Goal: Task Accomplishment & Management: Manage account settings

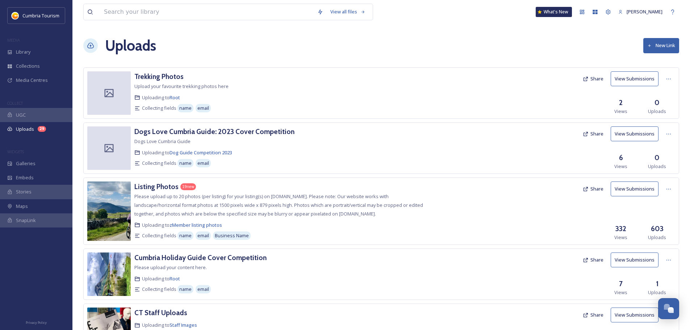
scroll to position [3485, 0]
click at [165, 191] on div "Listing Photos" at bounding box center [156, 186] width 44 height 11
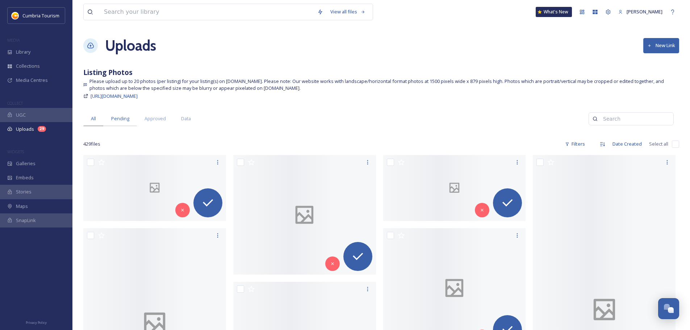
click at [129, 113] on div "Pending" at bounding box center [120, 118] width 33 height 15
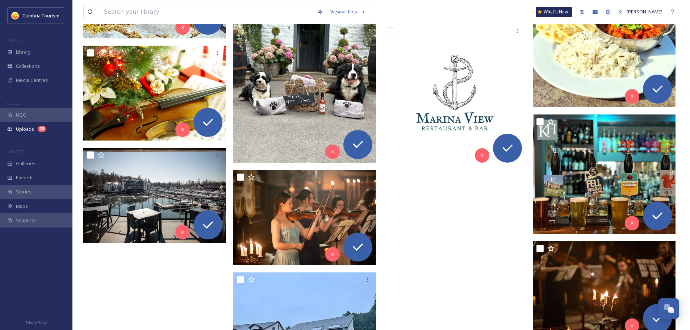
scroll to position [459, 0]
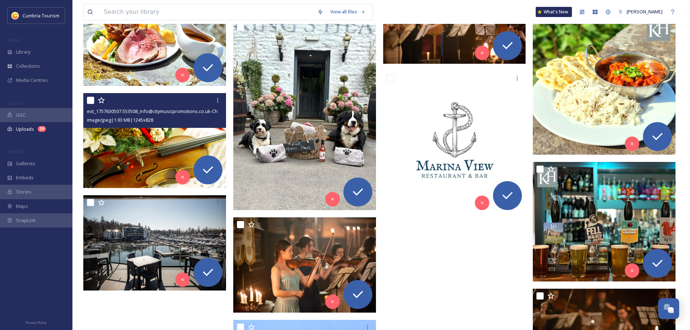
click at [89, 102] on input "checkbox" at bounding box center [90, 100] width 7 height 7
checkbox input "true"
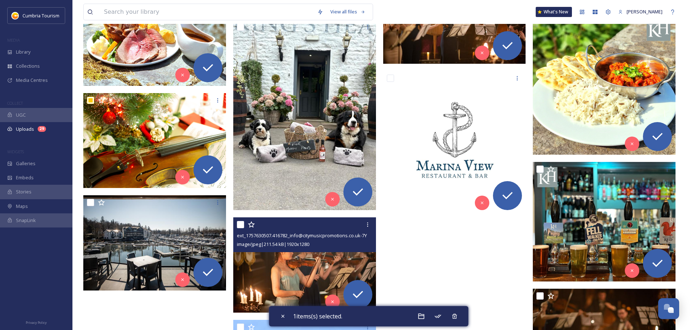
click at [241, 224] on input "checkbox" at bounding box center [240, 224] width 7 height 7
checkbox input "true"
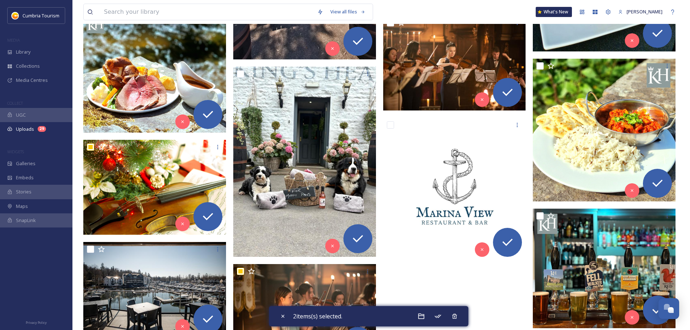
scroll to position [351, 0]
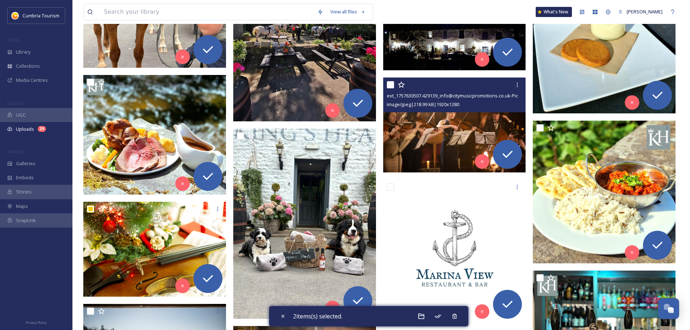
click at [389, 85] on input "checkbox" at bounding box center [390, 84] width 7 height 7
checkbox input "true"
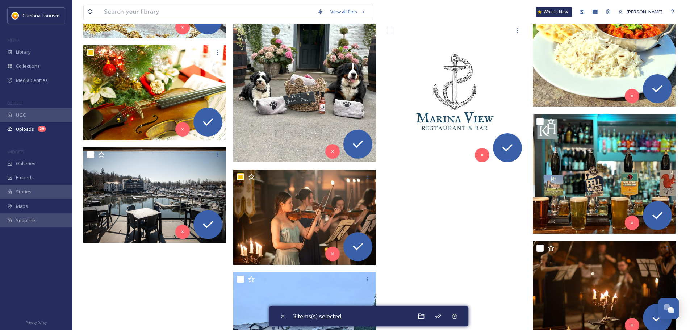
scroll to position [543, 0]
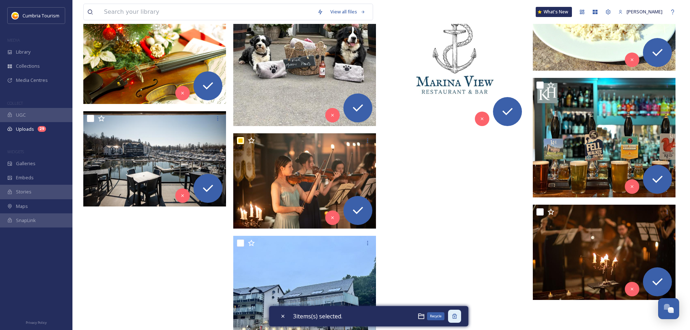
click at [460, 317] on div "Recycle" at bounding box center [454, 316] width 13 height 13
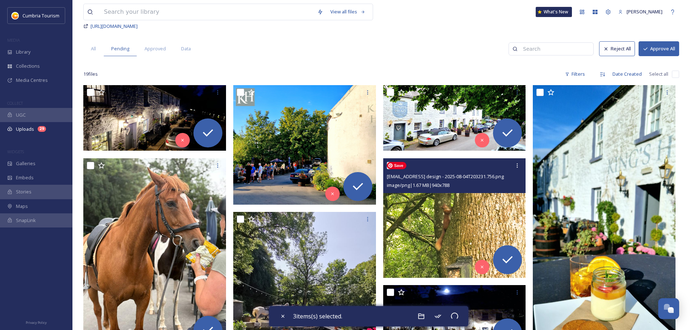
scroll to position [0, 0]
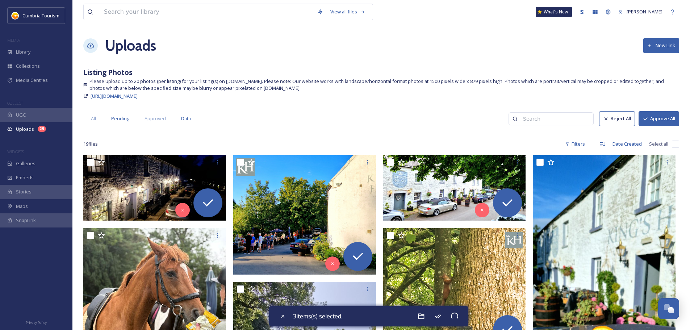
click at [185, 120] on span "Data" at bounding box center [186, 118] width 10 height 7
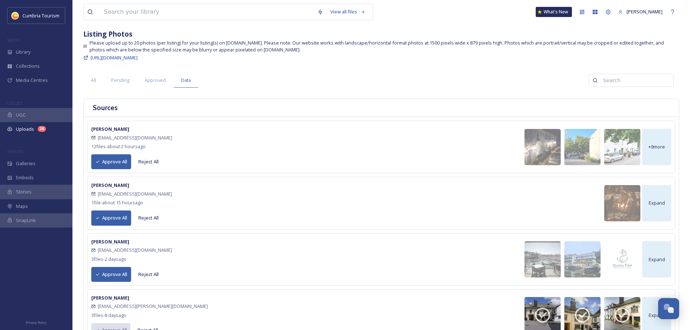
scroll to position [72, 0]
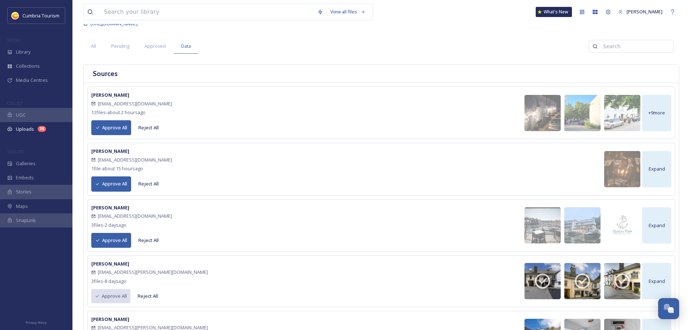
click at [142, 181] on button "Reject All" at bounding box center [149, 184] width 28 height 14
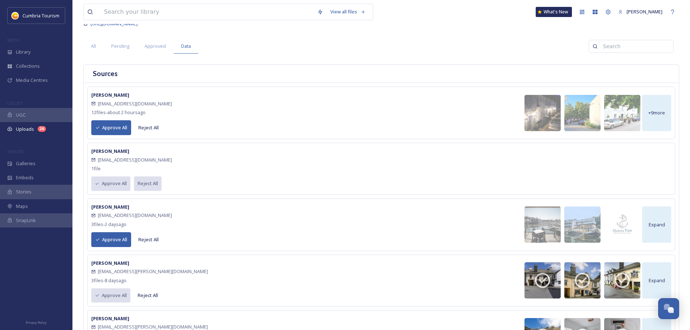
click at [117, 237] on button "Approve All" at bounding box center [111, 239] width 40 height 15
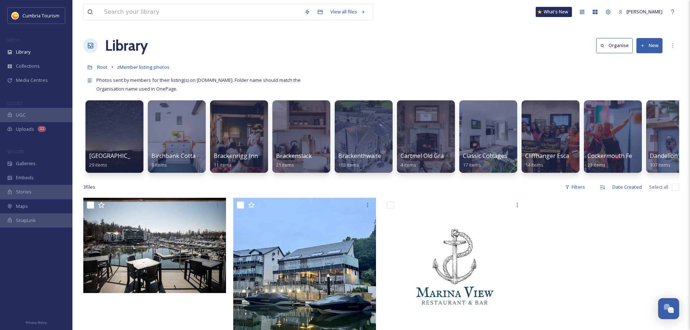
click at [649, 46] on button "New" at bounding box center [649, 45] width 26 height 15
click at [640, 85] on div "Folder" at bounding box center [641, 91] width 41 height 14
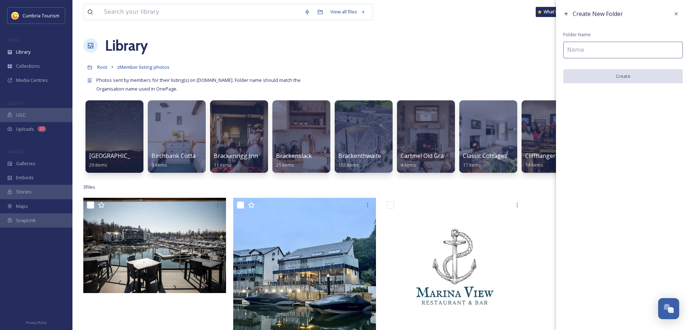
click at [626, 41] on div "Create New Folder Folder Name Create" at bounding box center [623, 45] width 134 height 91
click at [625, 51] on input at bounding box center [623, 50] width 120 height 17
paste input "Marina View Restaurant & Bar"
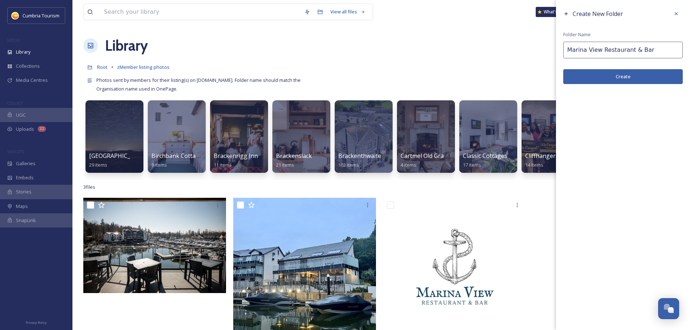
type input "Marina View Restaurant & Bar"
click at [620, 80] on button "Create" at bounding box center [623, 76] width 120 height 15
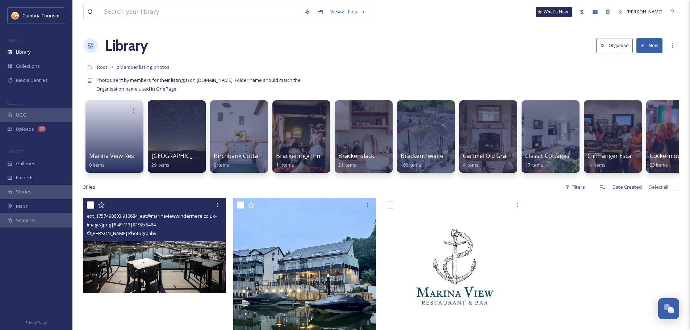
click at [93, 209] on input "checkbox" at bounding box center [90, 204] width 7 height 7
checkbox input "true"
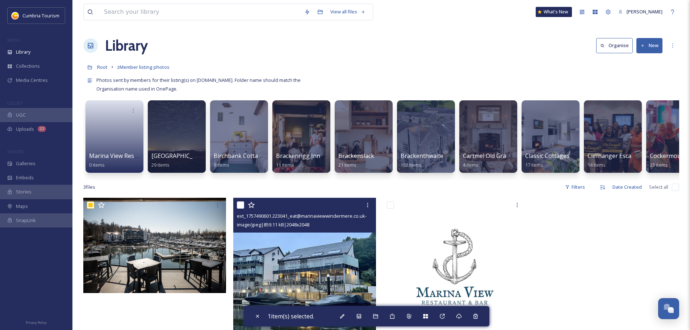
click at [244, 211] on div at bounding box center [305, 204] width 137 height 13
click at [238, 209] on input "checkbox" at bounding box center [240, 204] width 7 height 7
checkbox input "true"
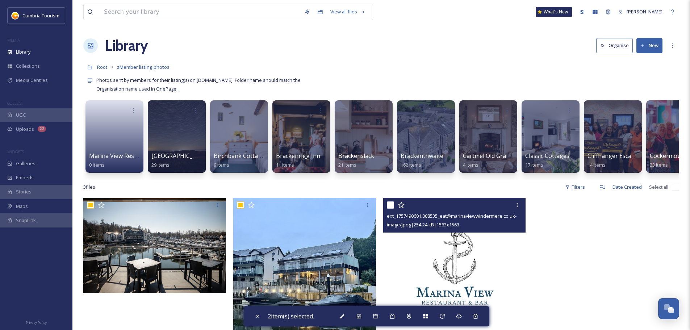
click at [391, 209] on input "checkbox" at bounding box center [390, 204] width 7 height 7
checkbox input "true"
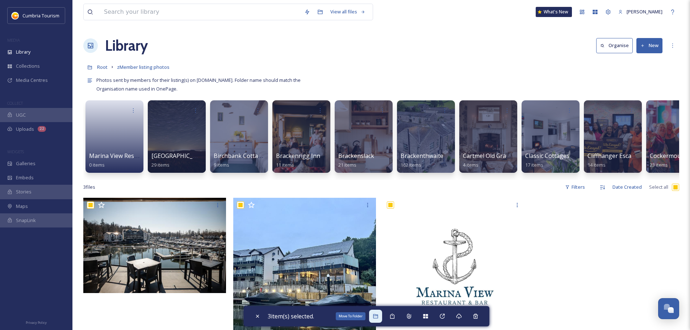
click at [373, 316] on div "Move To Folder" at bounding box center [375, 316] width 13 height 13
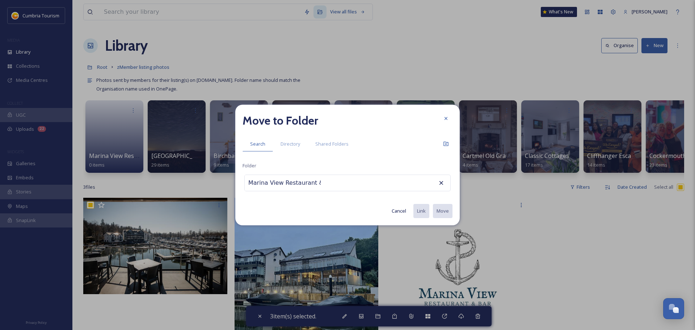
scroll to position [0, 11]
type input "Marina View Restaurant & Bar"
click at [287, 202] on span "Marina View Restaurant & Bar" at bounding box center [290, 201] width 82 height 9
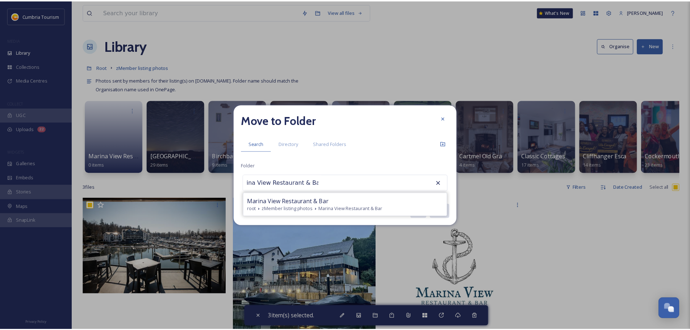
scroll to position [0, 0]
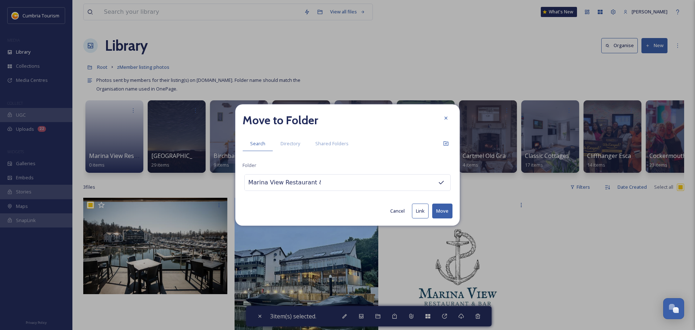
click at [443, 214] on button "Move" at bounding box center [442, 211] width 20 height 15
checkbox input "false"
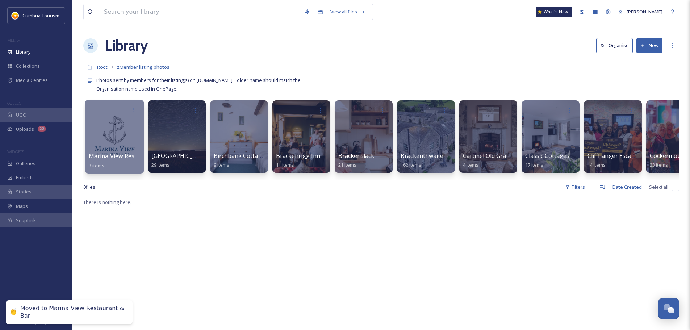
click at [135, 148] on div at bounding box center [114, 137] width 59 height 74
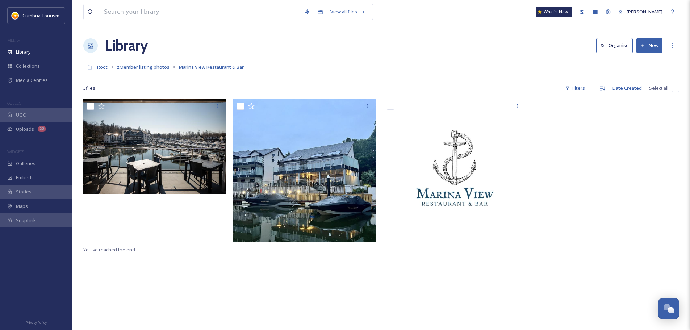
click at [673, 85] on input "checkbox" at bounding box center [675, 88] width 7 height 7
checkbox input "true"
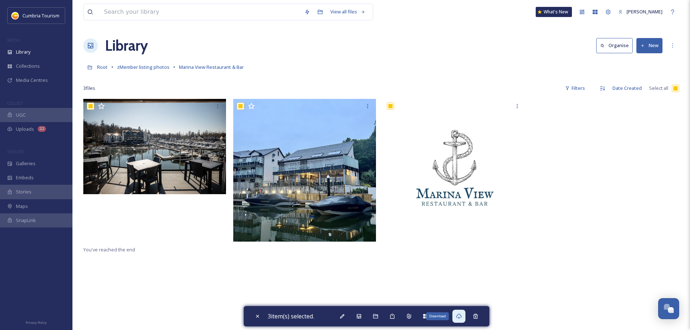
click at [465, 314] on div "Download" at bounding box center [458, 316] width 13 height 13
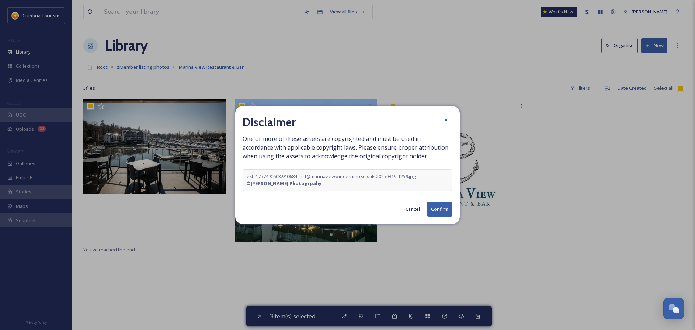
click at [436, 209] on button "Confirm" at bounding box center [439, 209] width 25 height 15
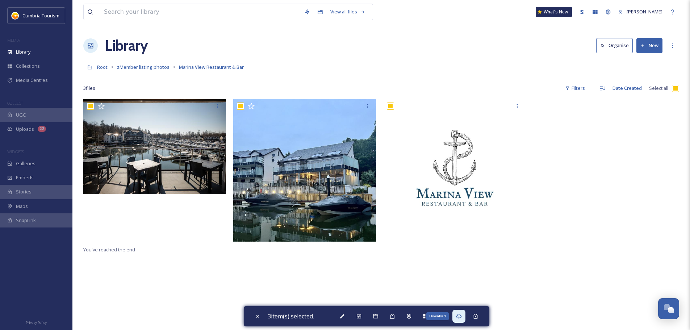
click at [461, 315] on icon at bounding box center [458, 316] width 5 height 5
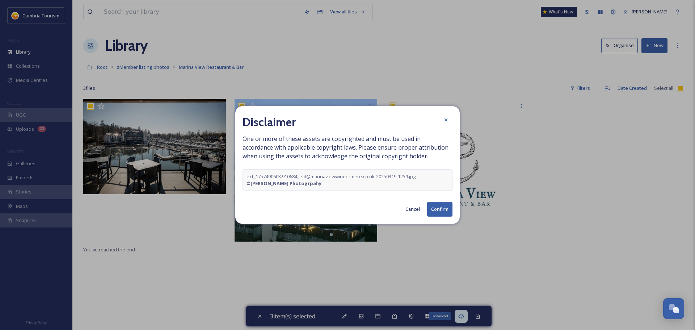
click at [438, 208] on button "Confirm" at bounding box center [439, 209] width 25 height 15
